Goal: Task Accomplishment & Management: Manage account settings

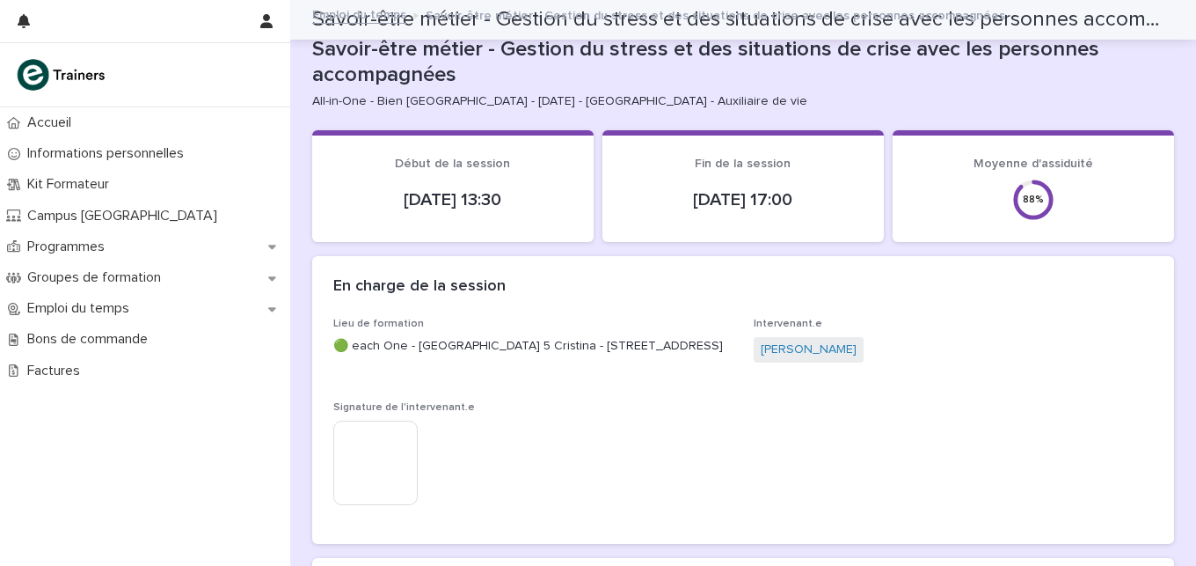
scroll to position [1741, 0]
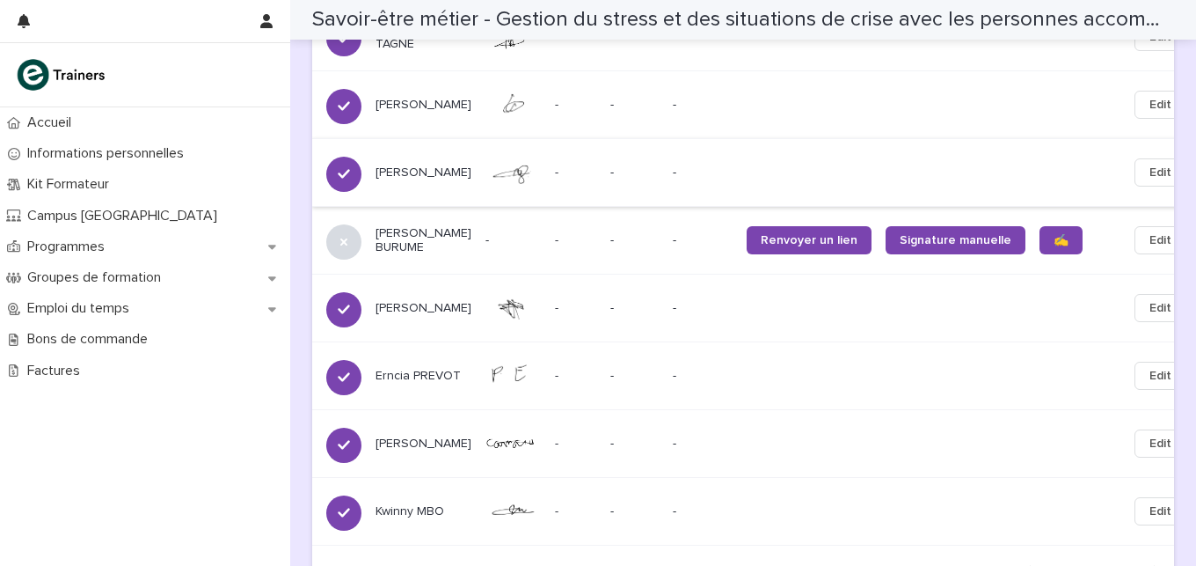
click at [1150, 181] on span "Edit" at bounding box center [1161, 173] width 22 height 18
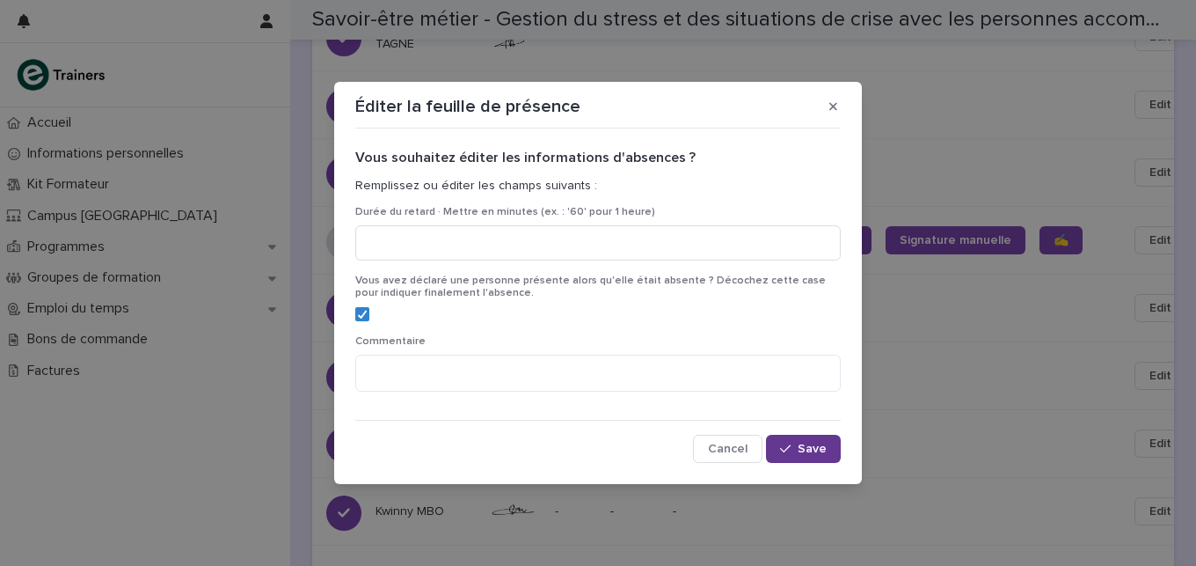
click at [808, 447] on span "Save" at bounding box center [812, 448] width 29 height 12
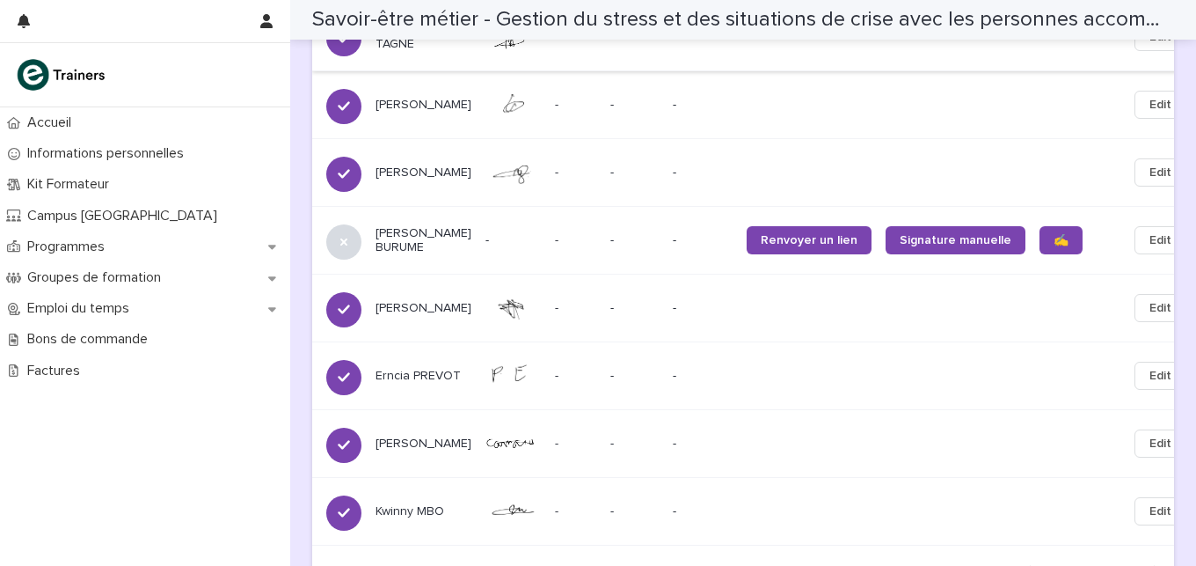
click at [1150, 46] on span "Edit" at bounding box center [1161, 37] width 22 height 18
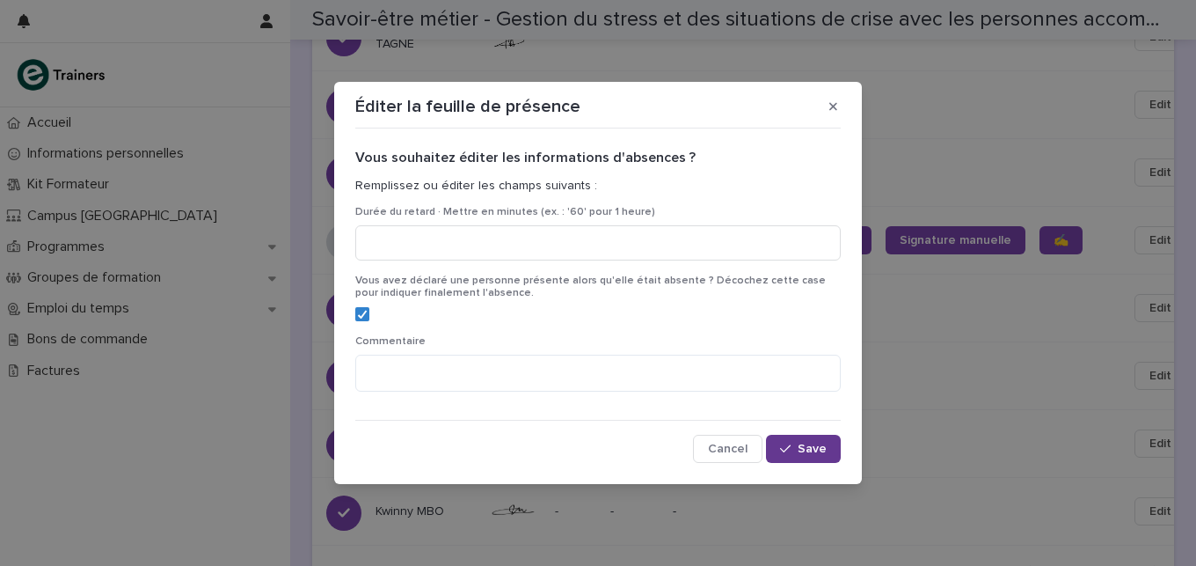
click at [802, 451] on span "Save" at bounding box center [812, 448] width 29 height 12
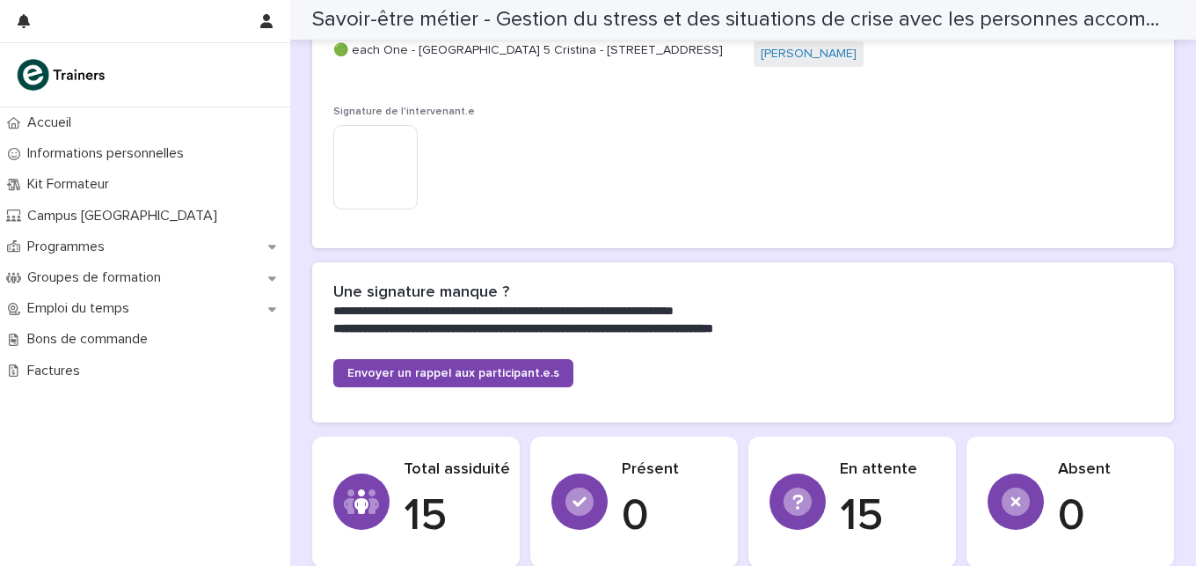
scroll to position [273, 0]
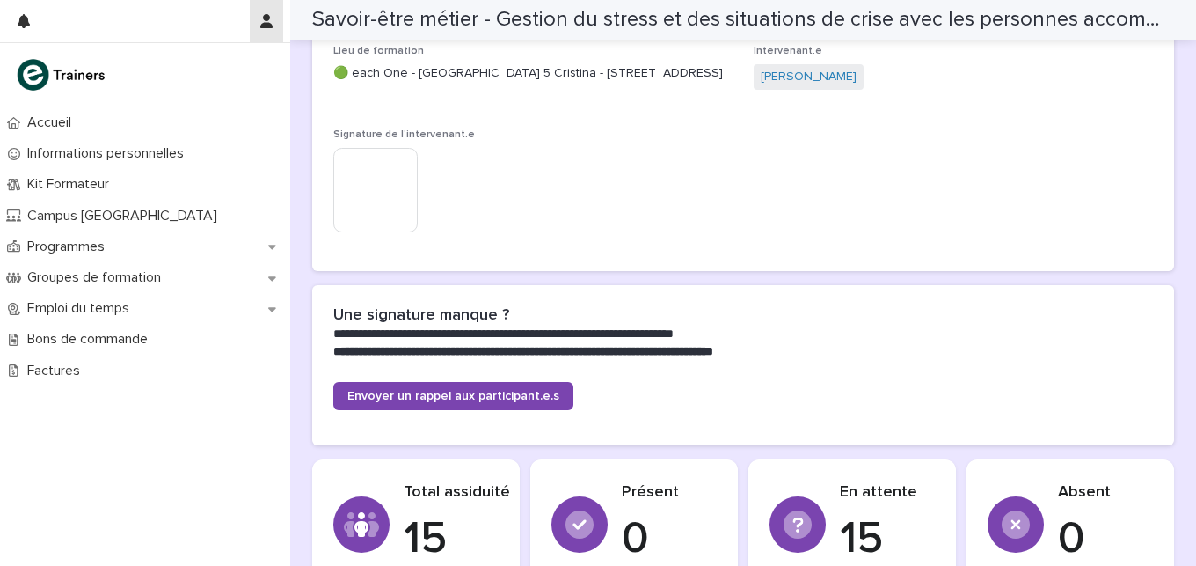
click at [266, 16] on icon "button" at bounding box center [266, 21] width 12 height 14
click at [175, 77] on p "Log Out" at bounding box center [215, 75] width 111 height 30
